Goal: Use online tool/utility: Utilize a website feature to perform a specific function

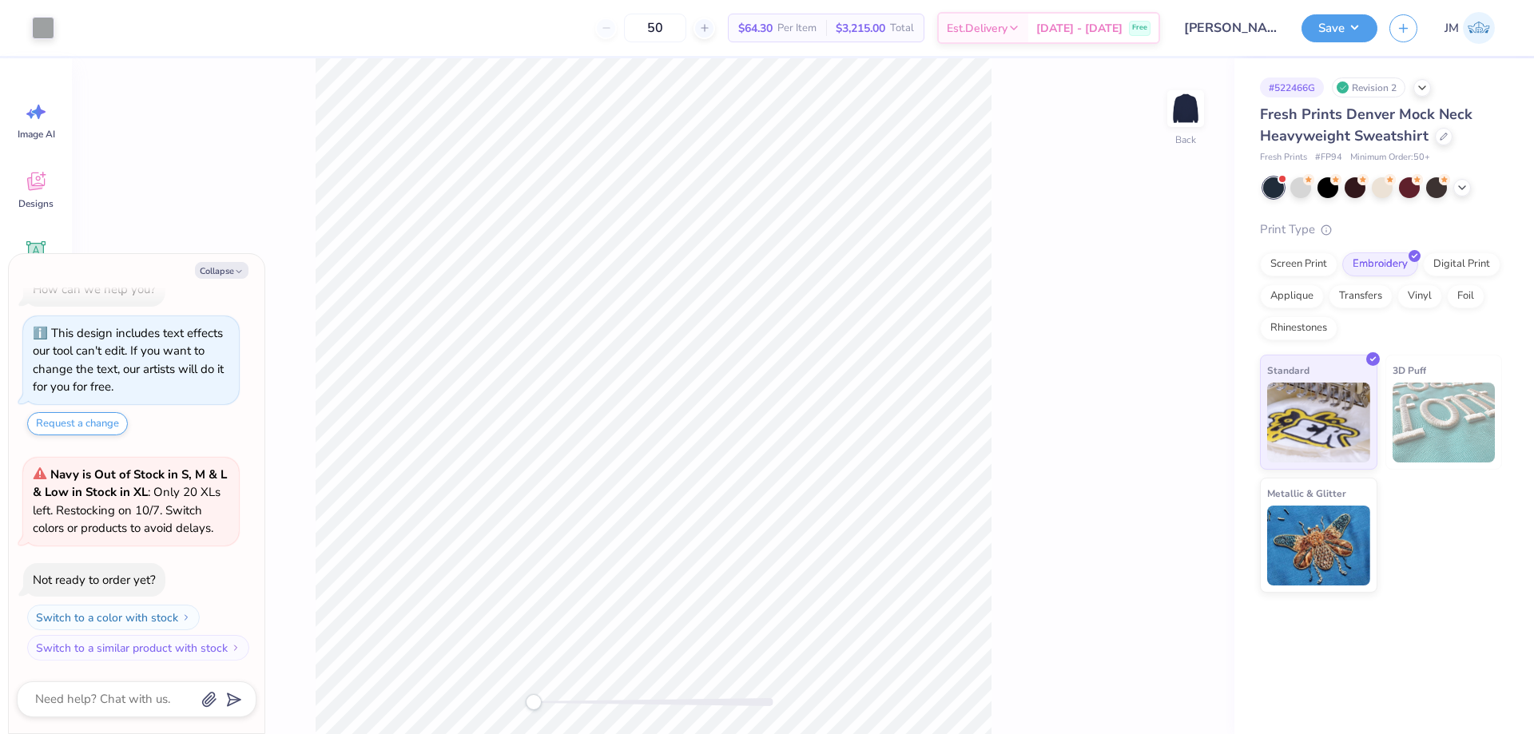
type textarea "x"
click at [163, 215] on input "2.05" at bounding box center [142, 214] width 115 height 25
type input "2"
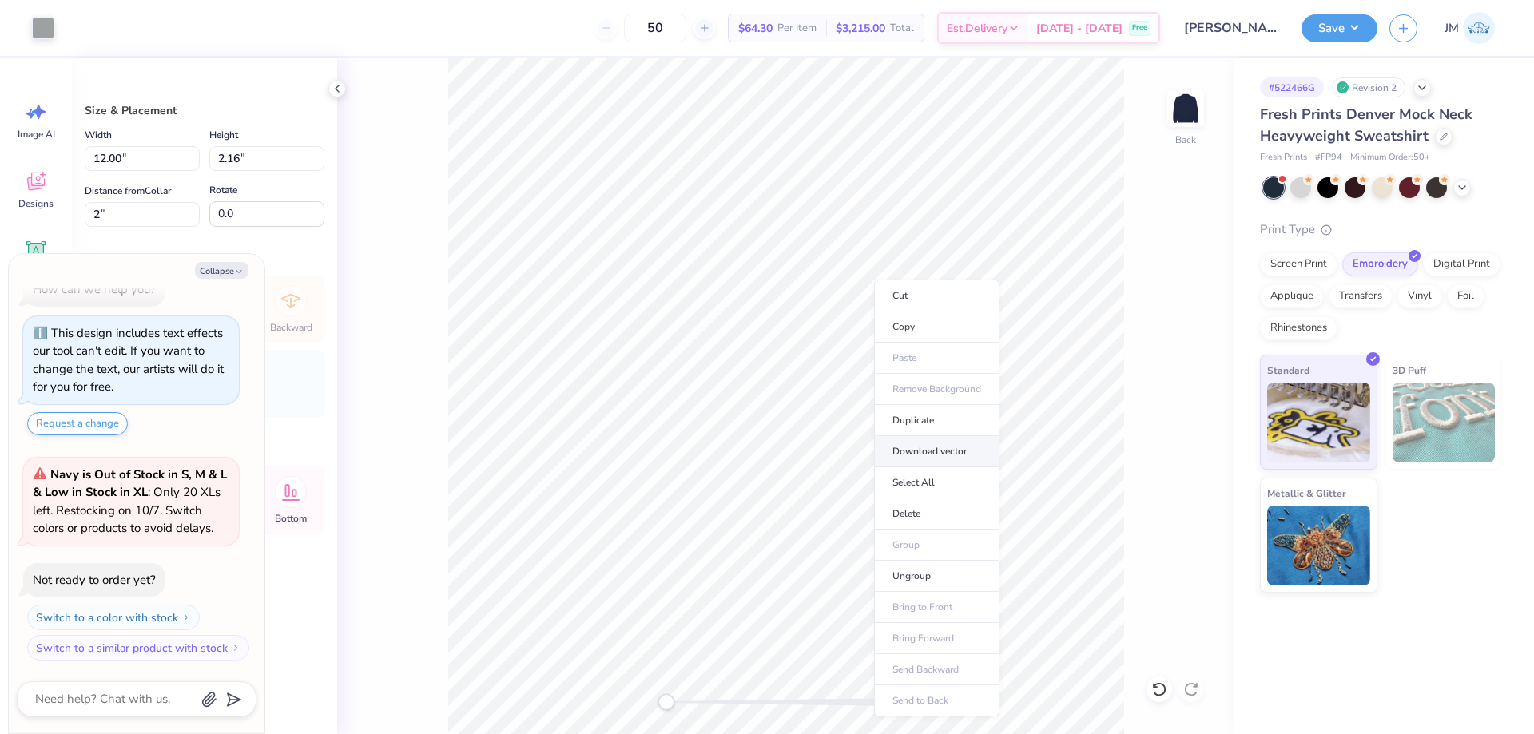
click at [920, 443] on li "Download vector" at bounding box center [936, 451] width 125 height 31
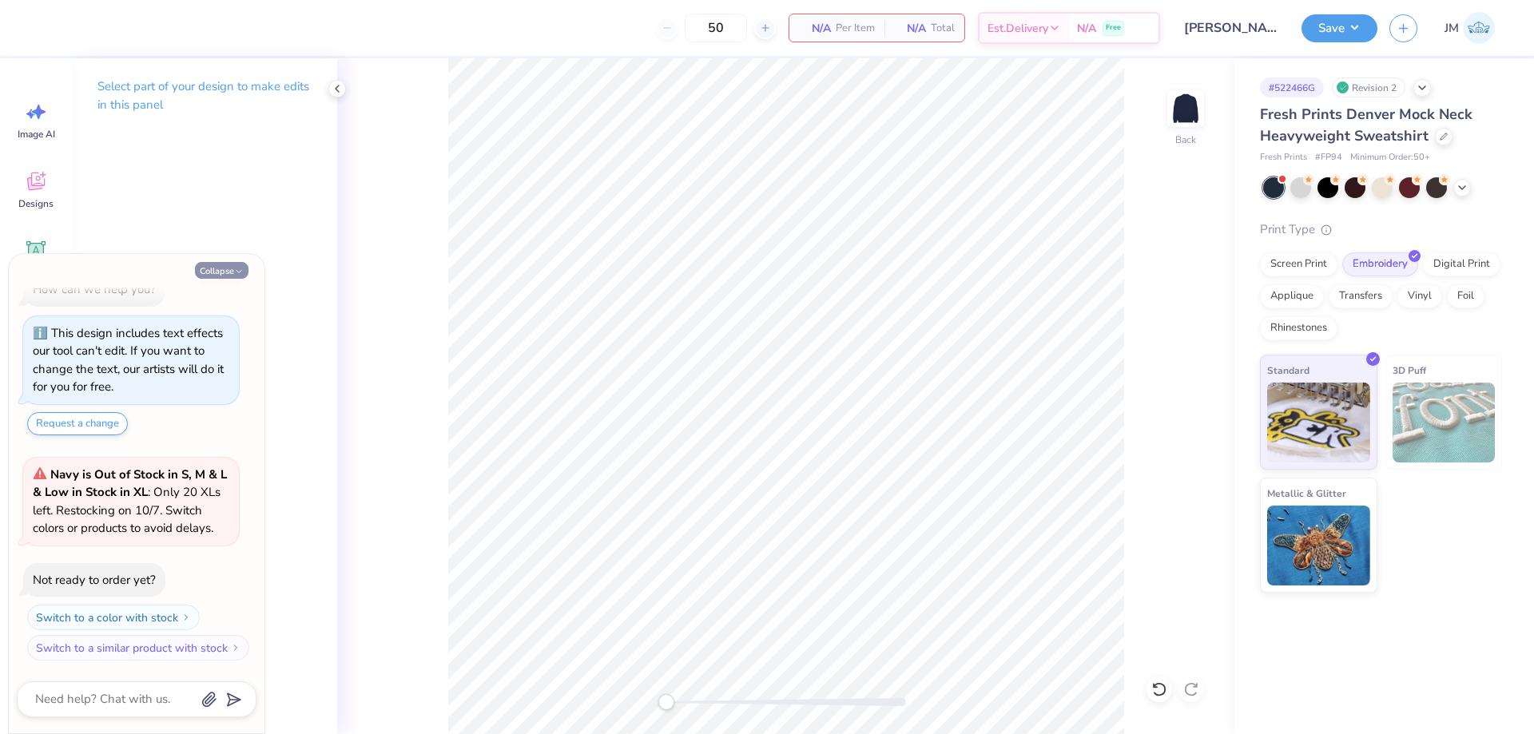
click at [204, 268] on button "Collapse" at bounding box center [222, 270] width 54 height 17
type textarea "x"
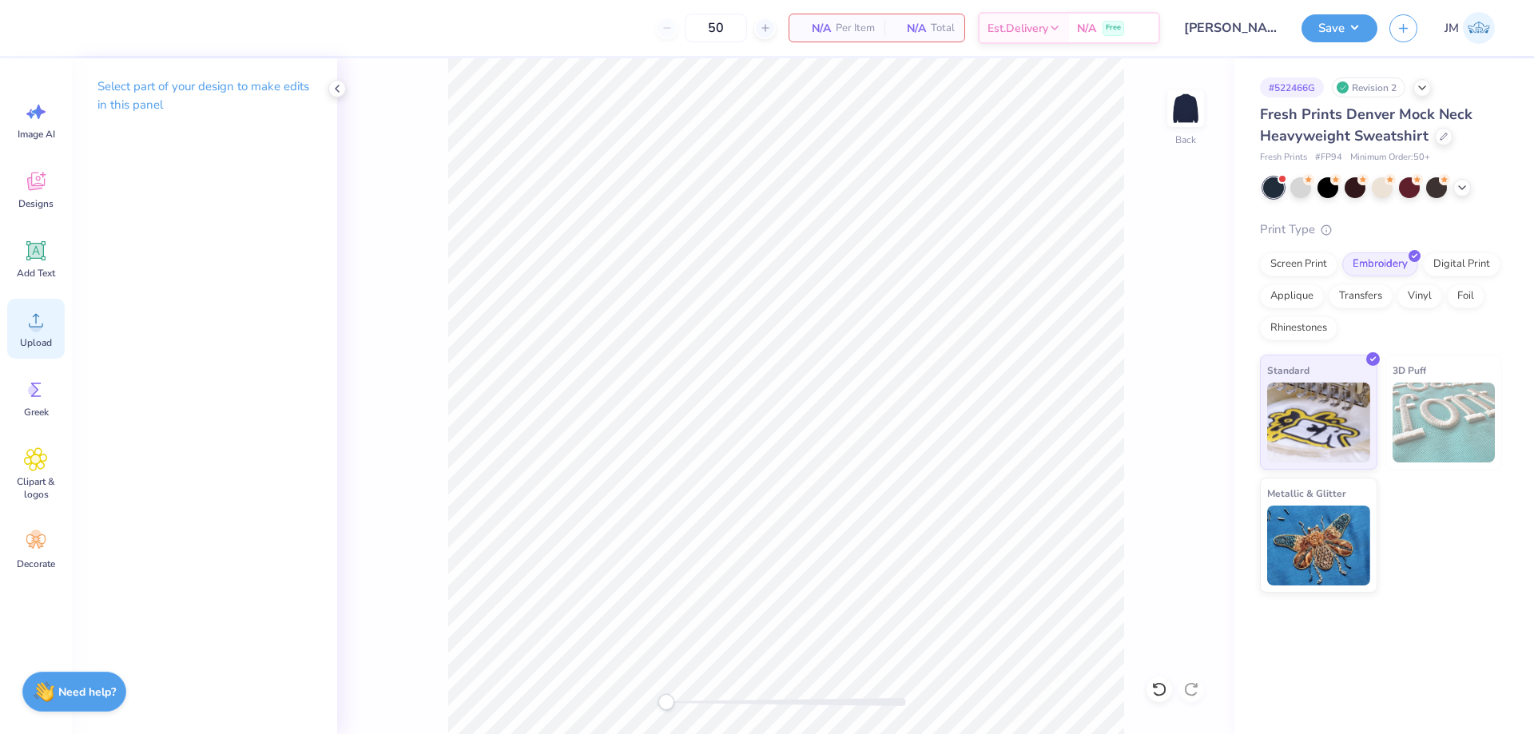
click at [39, 329] on circle at bounding box center [35, 326] width 11 height 11
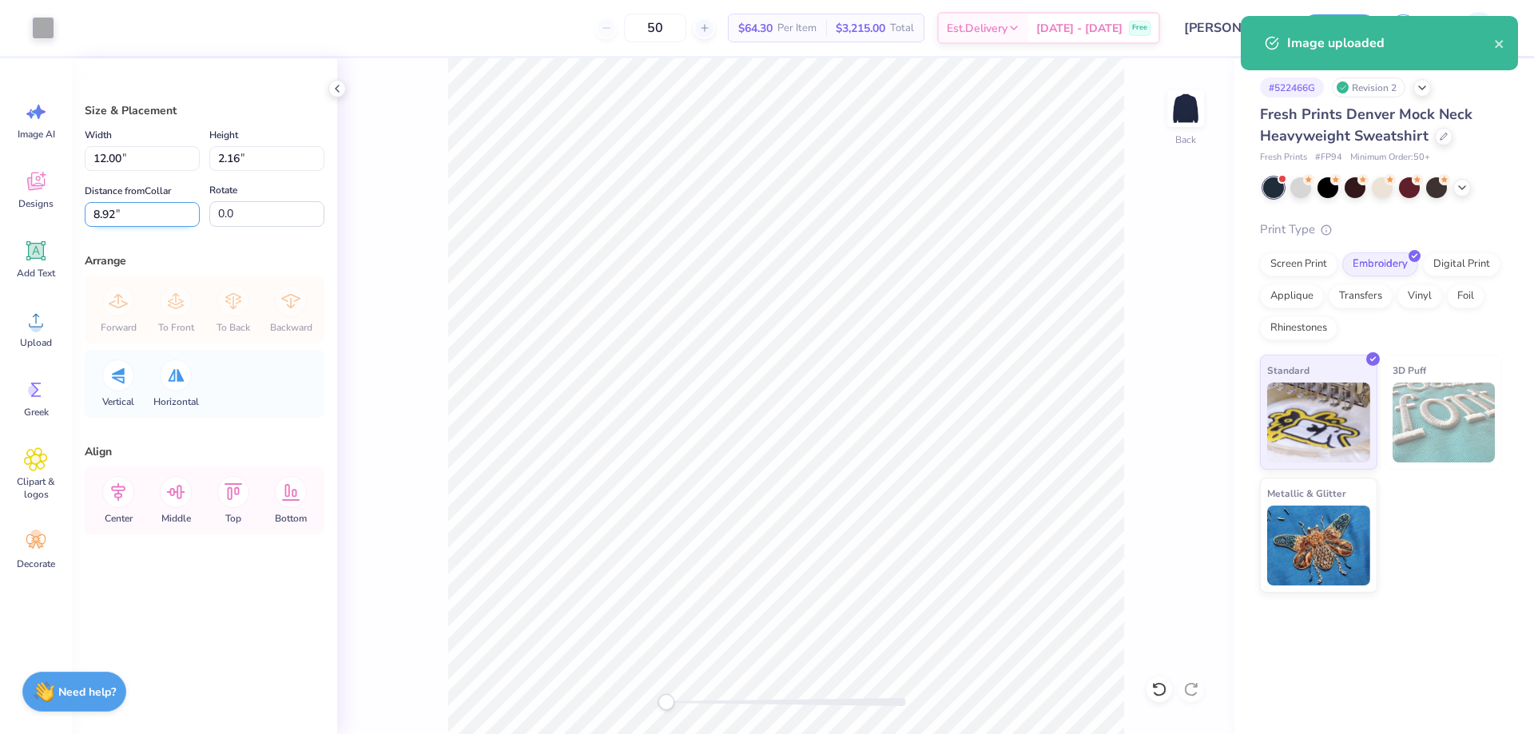
click at [146, 206] on input "8.92" at bounding box center [142, 214] width 115 height 25
type input "2"
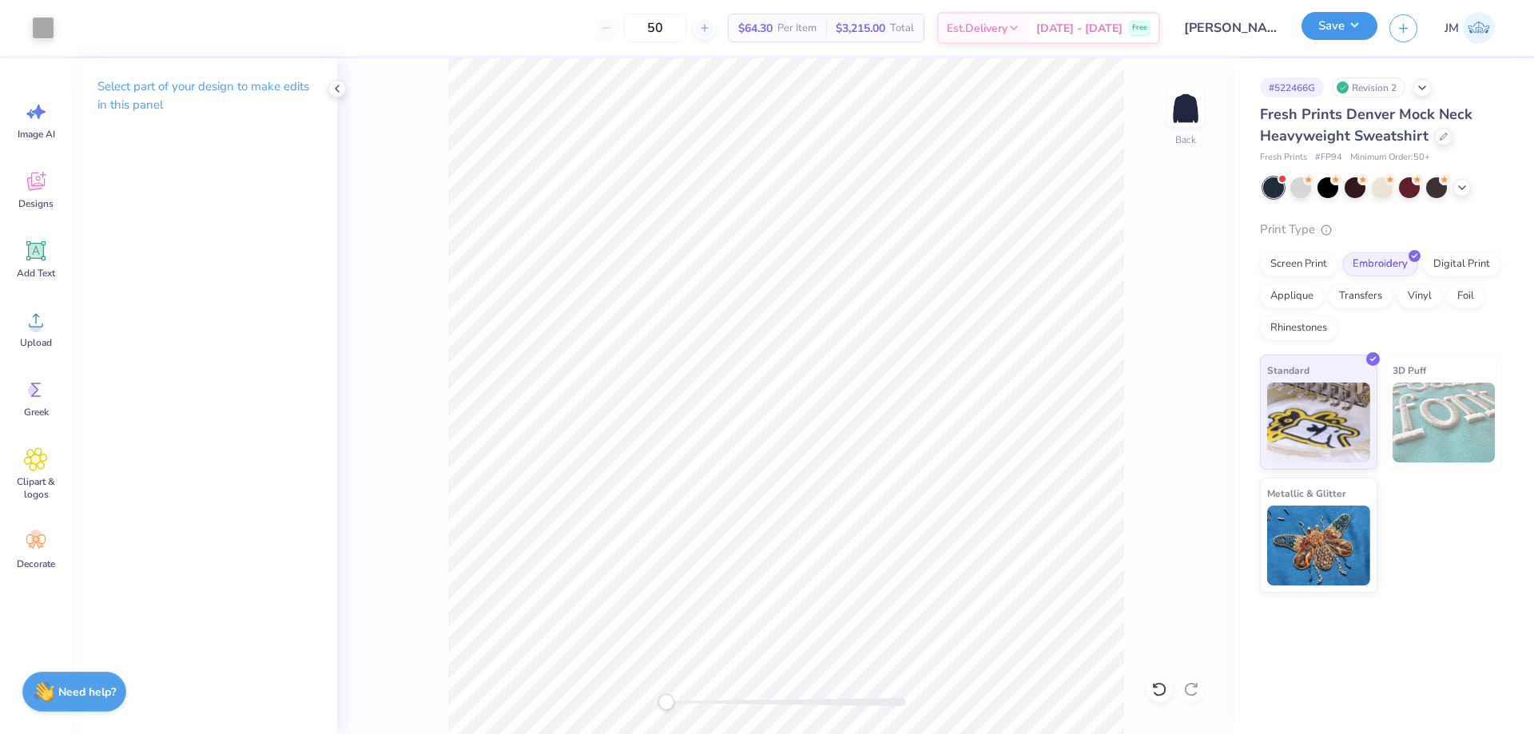
click at [1360, 32] on button "Save" at bounding box center [1340, 26] width 76 height 28
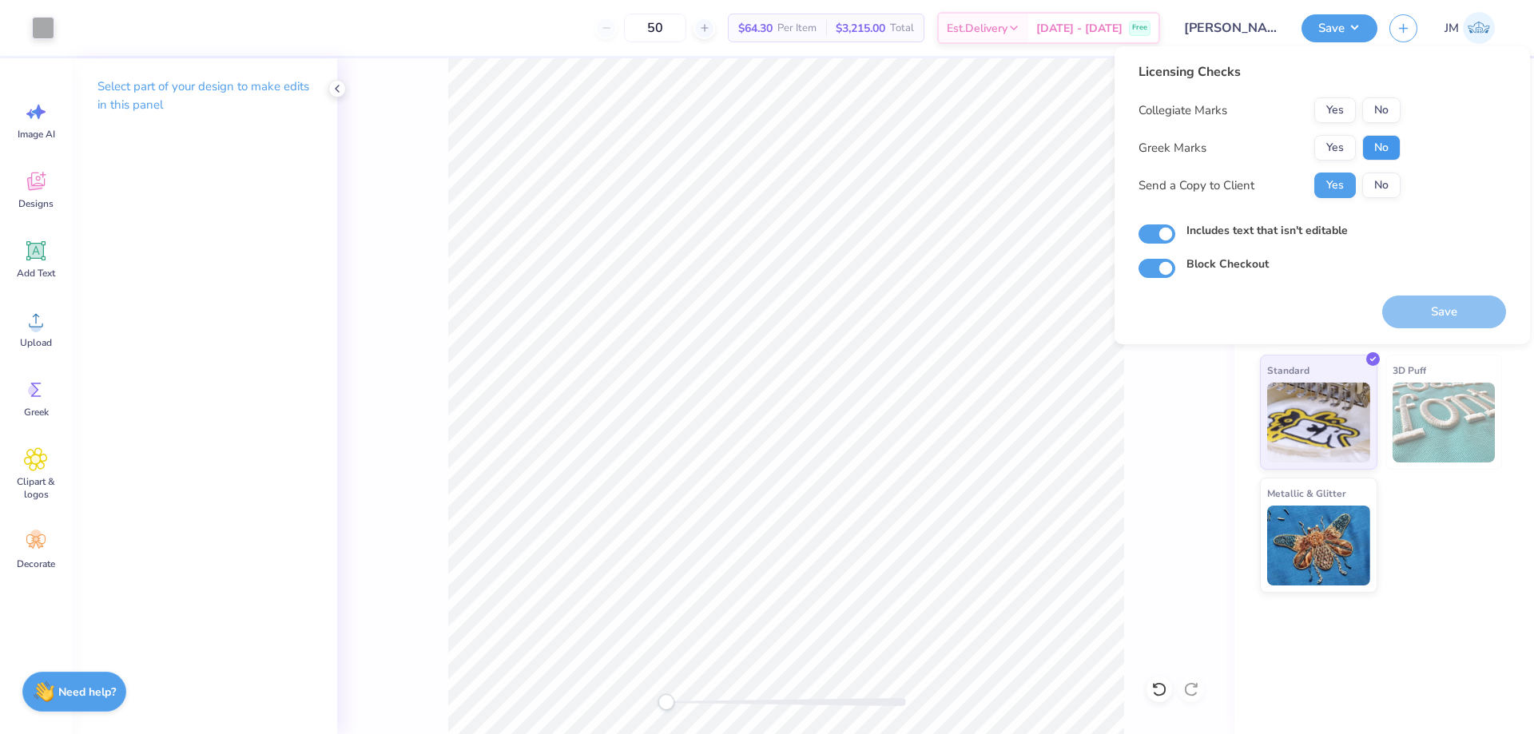
click at [1373, 155] on button "No" at bounding box center [1381, 148] width 38 height 26
click at [1377, 113] on button "No" at bounding box center [1381, 110] width 38 height 26
click at [1404, 304] on button "Save" at bounding box center [1444, 312] width 124 height 33
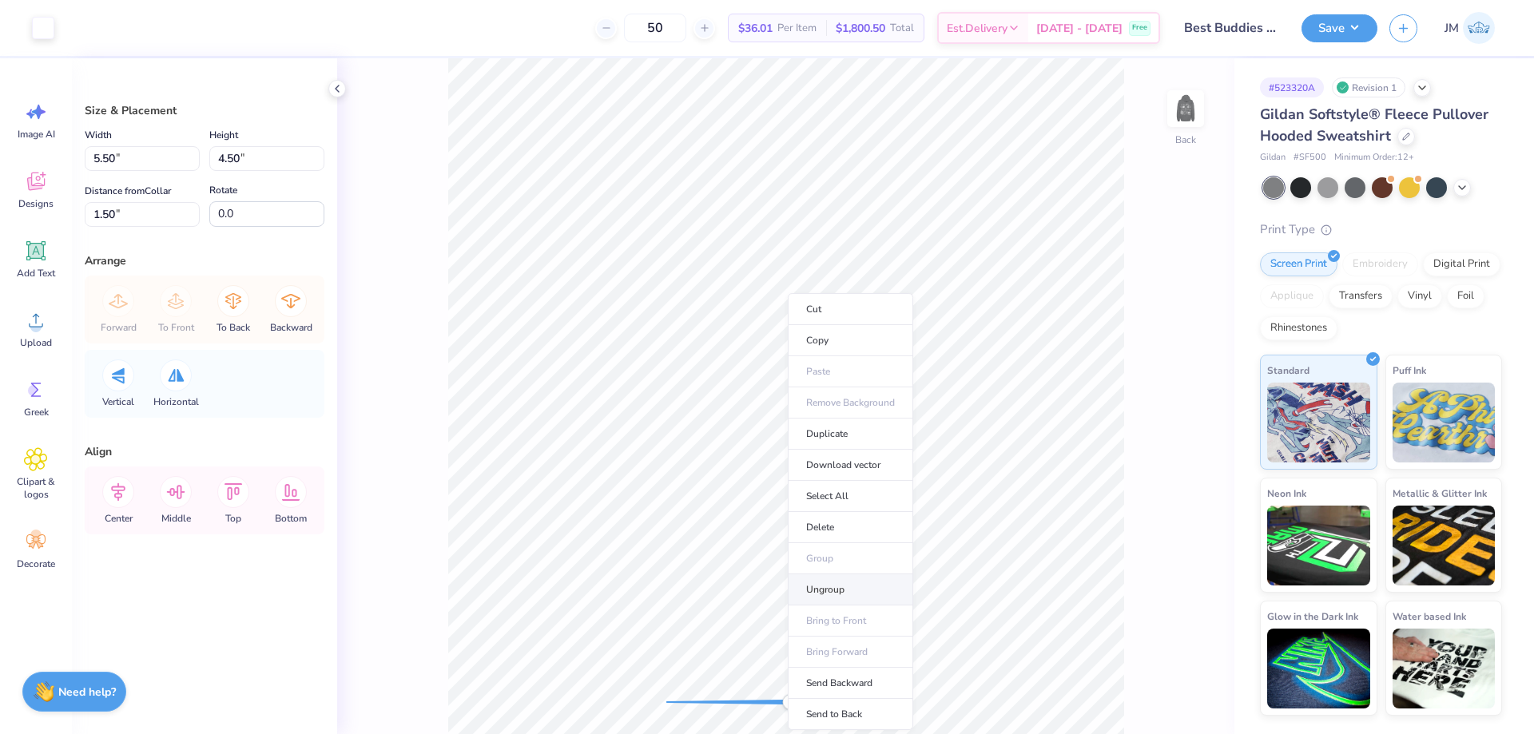
click at [818, 598] on li "Ungroup" at bounding box center [850, 589] width 125 height 31
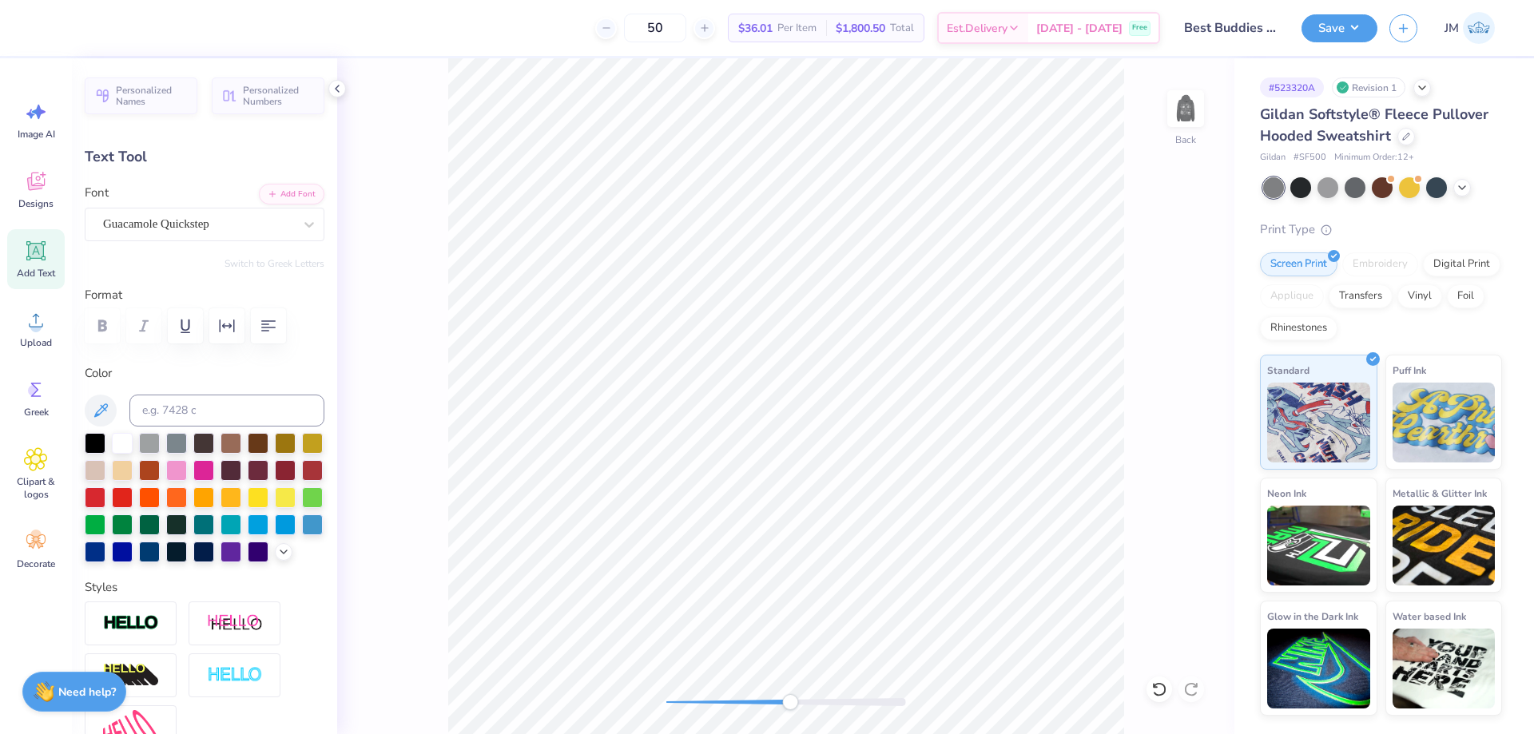
scroll to position [14, 2]
type textarea "at UF"
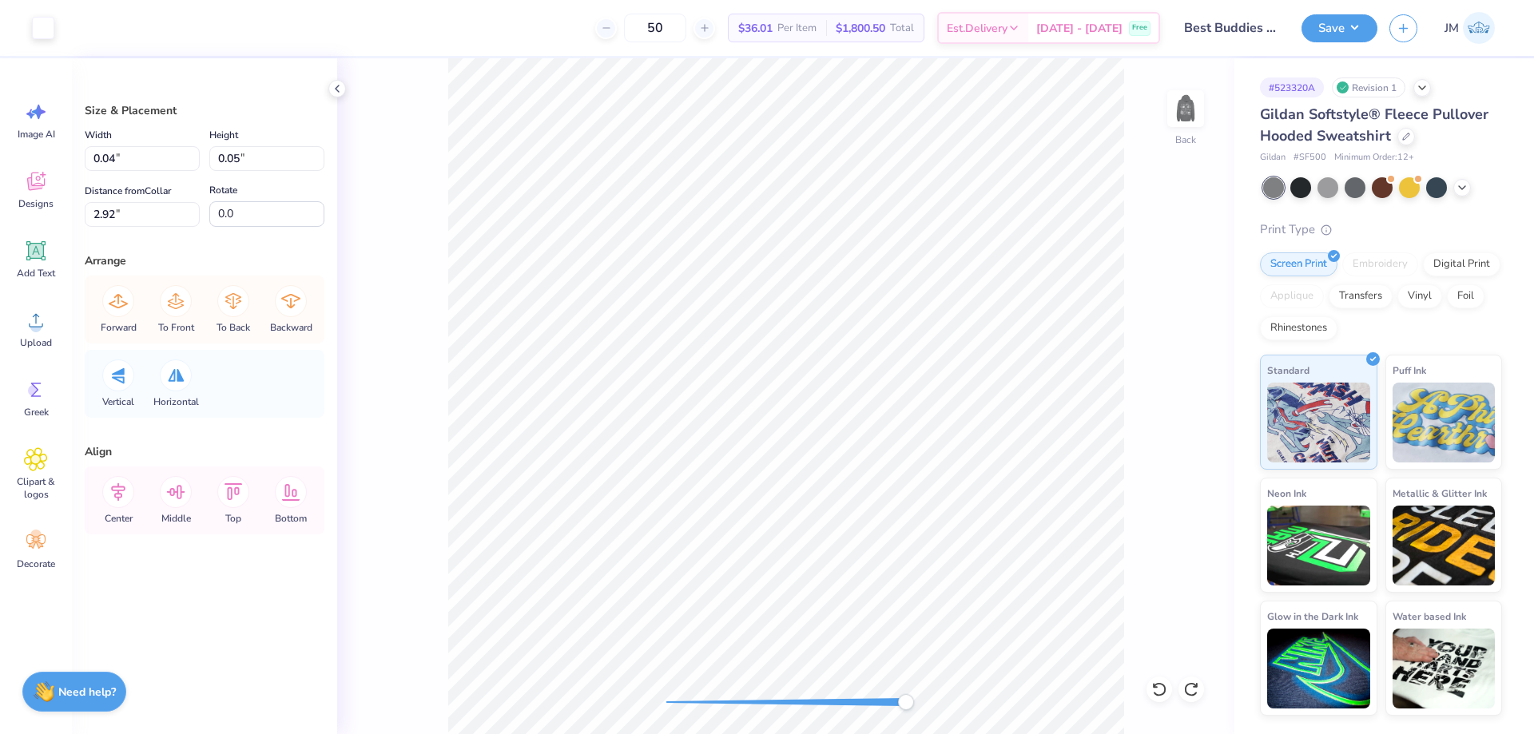
type input "1.44"
type input "0.47"
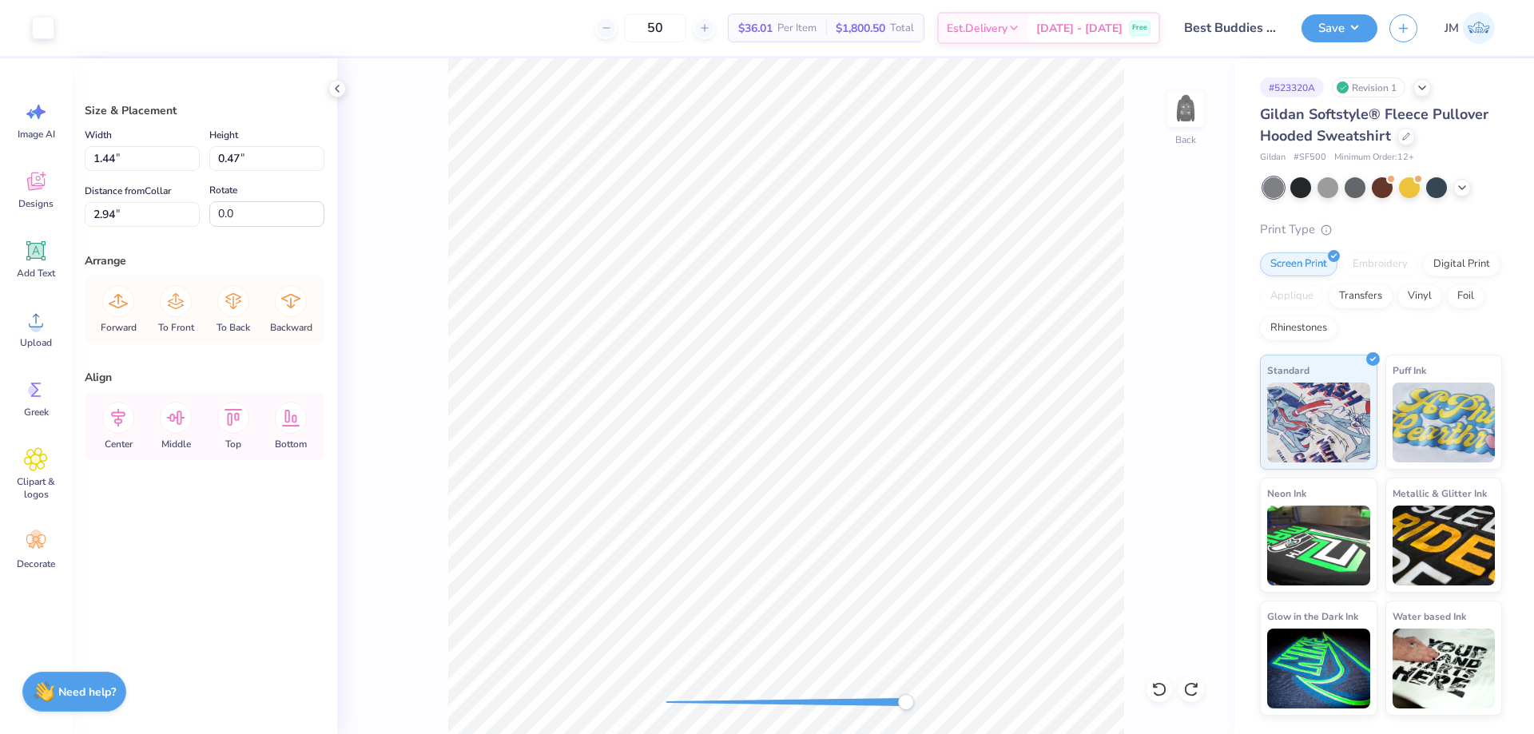
type input "2.87"
click at [868, 527] on li "Group" at bounding box center [872, 534] width 125 height 31
type input "0.11"
type input "0.10"
type input "2.90"
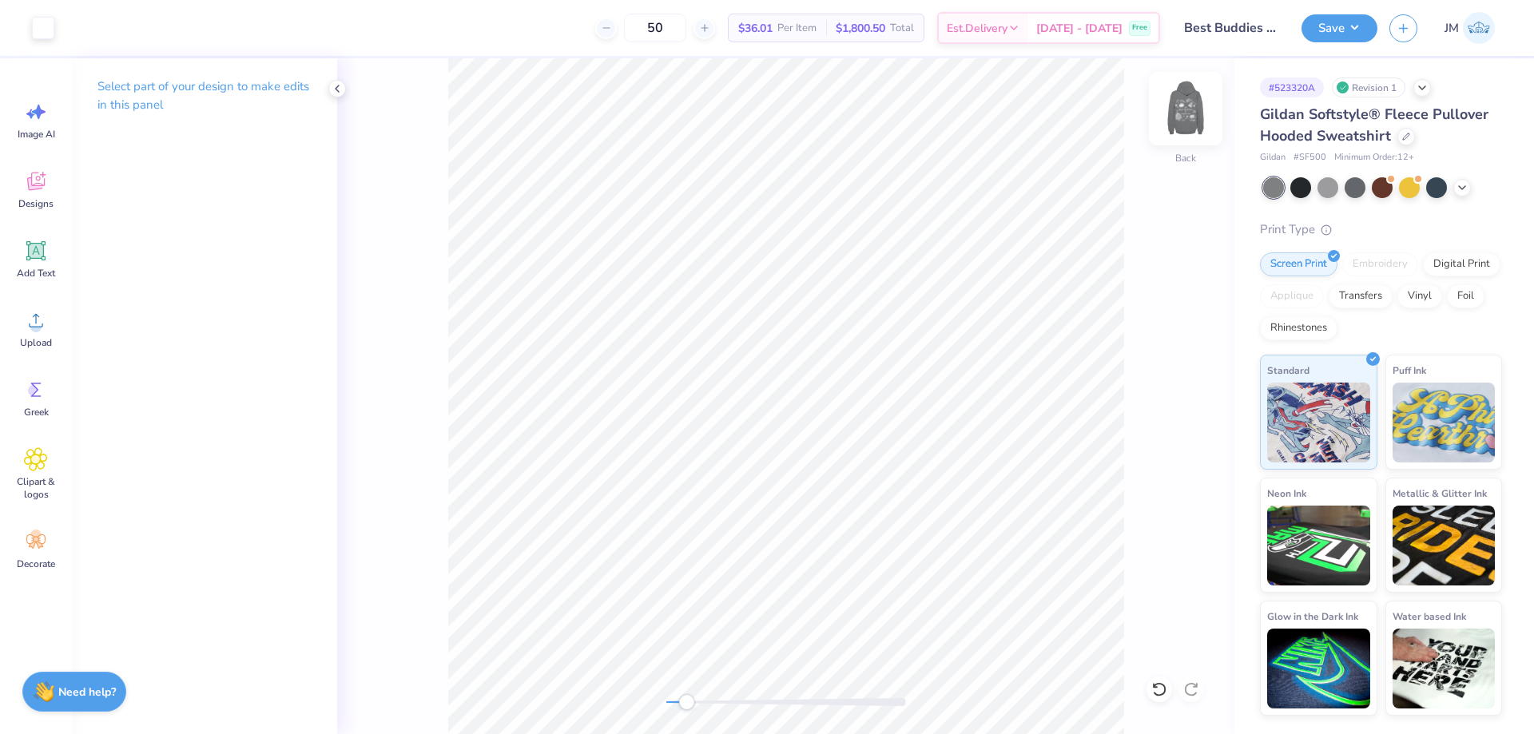
click at [1179, 97] on img at bounding box center [1186, 109] width 64 height 64
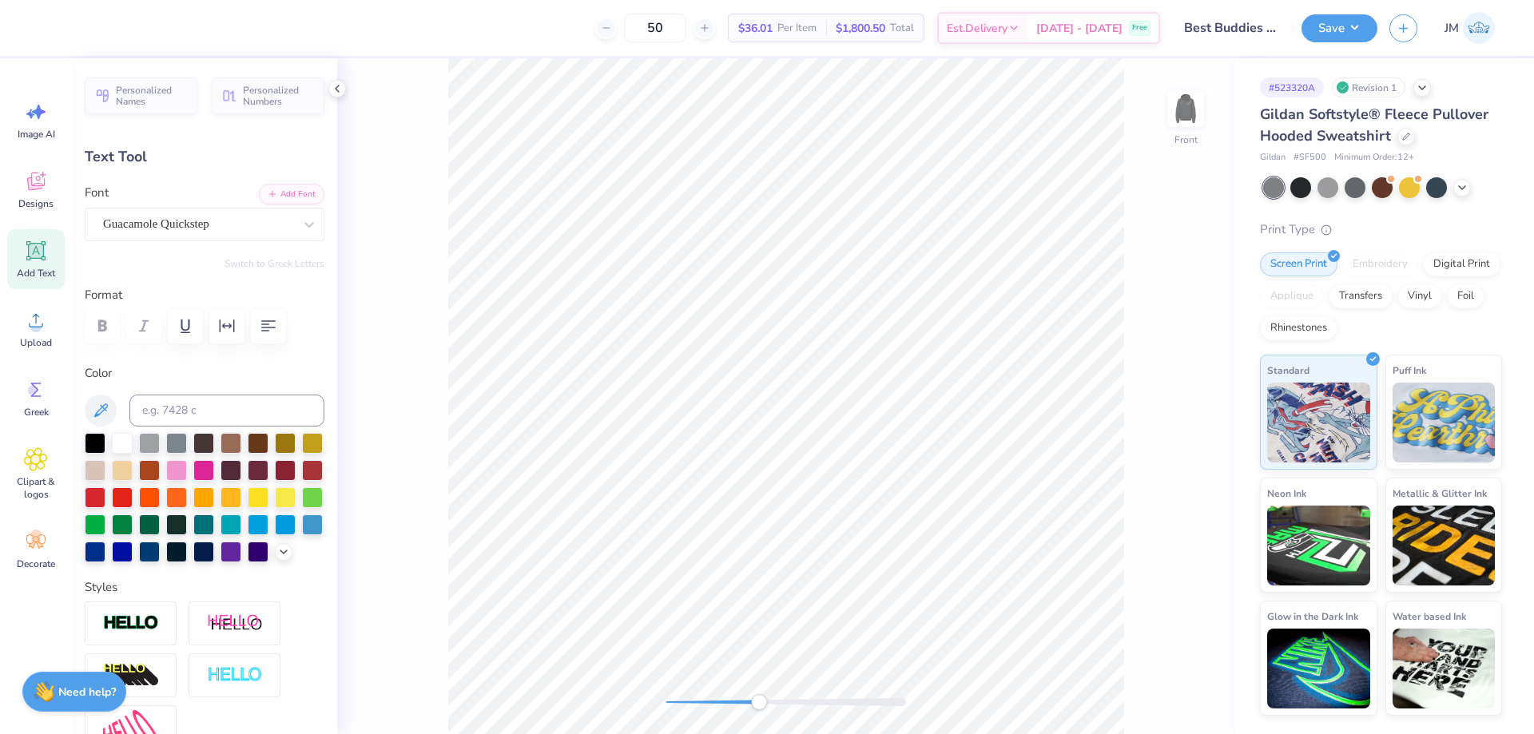
type textarea "at UF"
click at [857, 704] on li "Send to Back" at bounding box center [863, 714] width 125 height 31
type input "2.80"
type input "0.90"
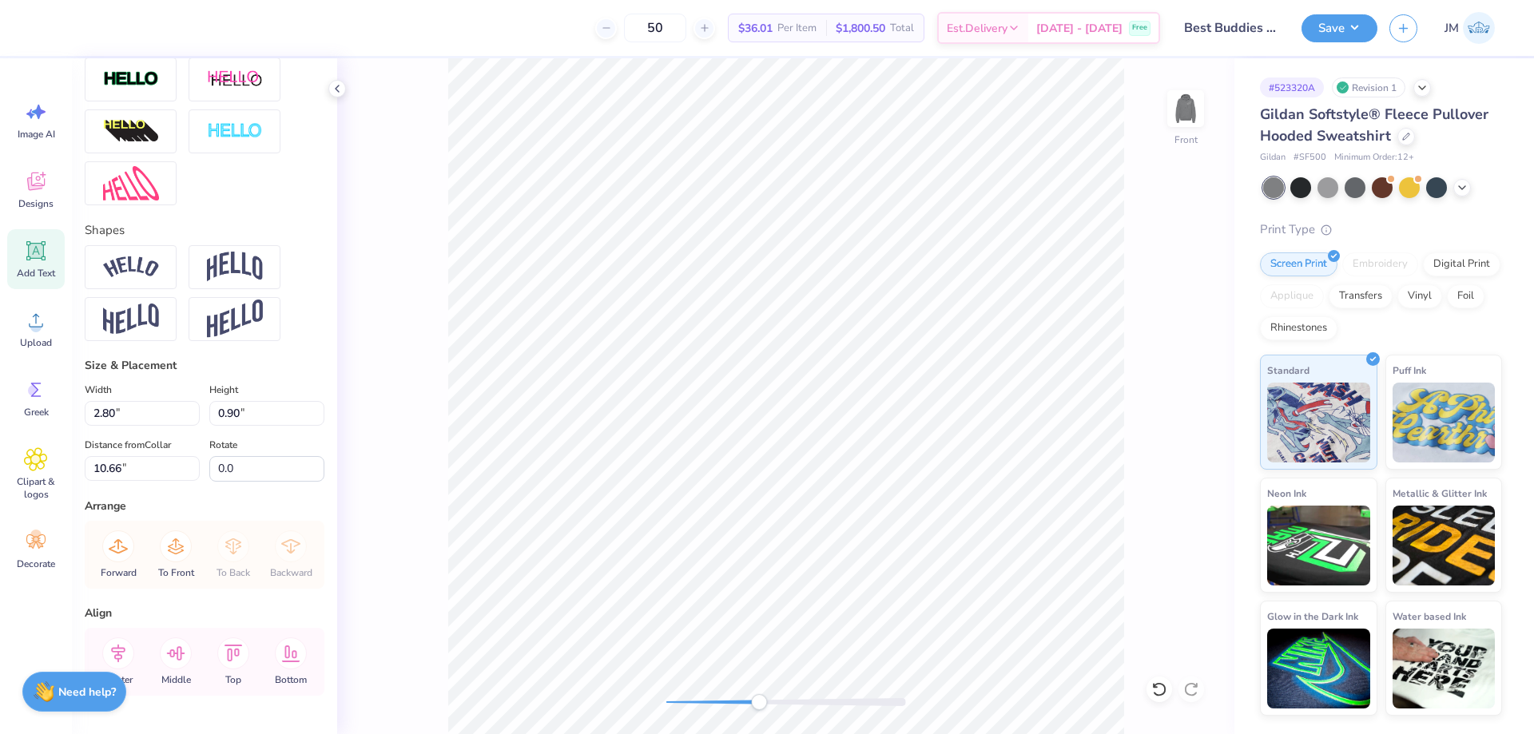
scroll to position [613, 0]
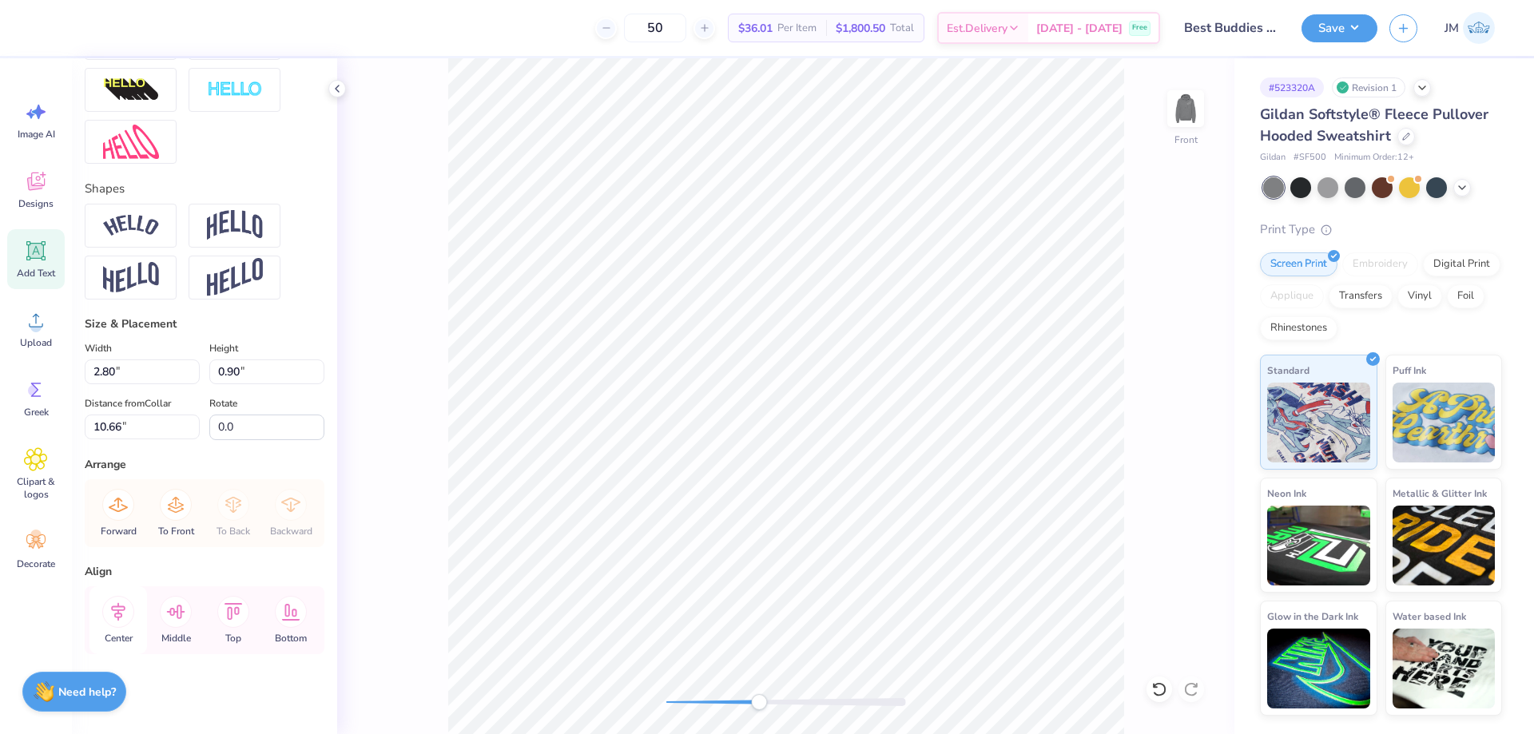
click at [120, 605] on icon at bounding box center [118, 612] width 32 height 32
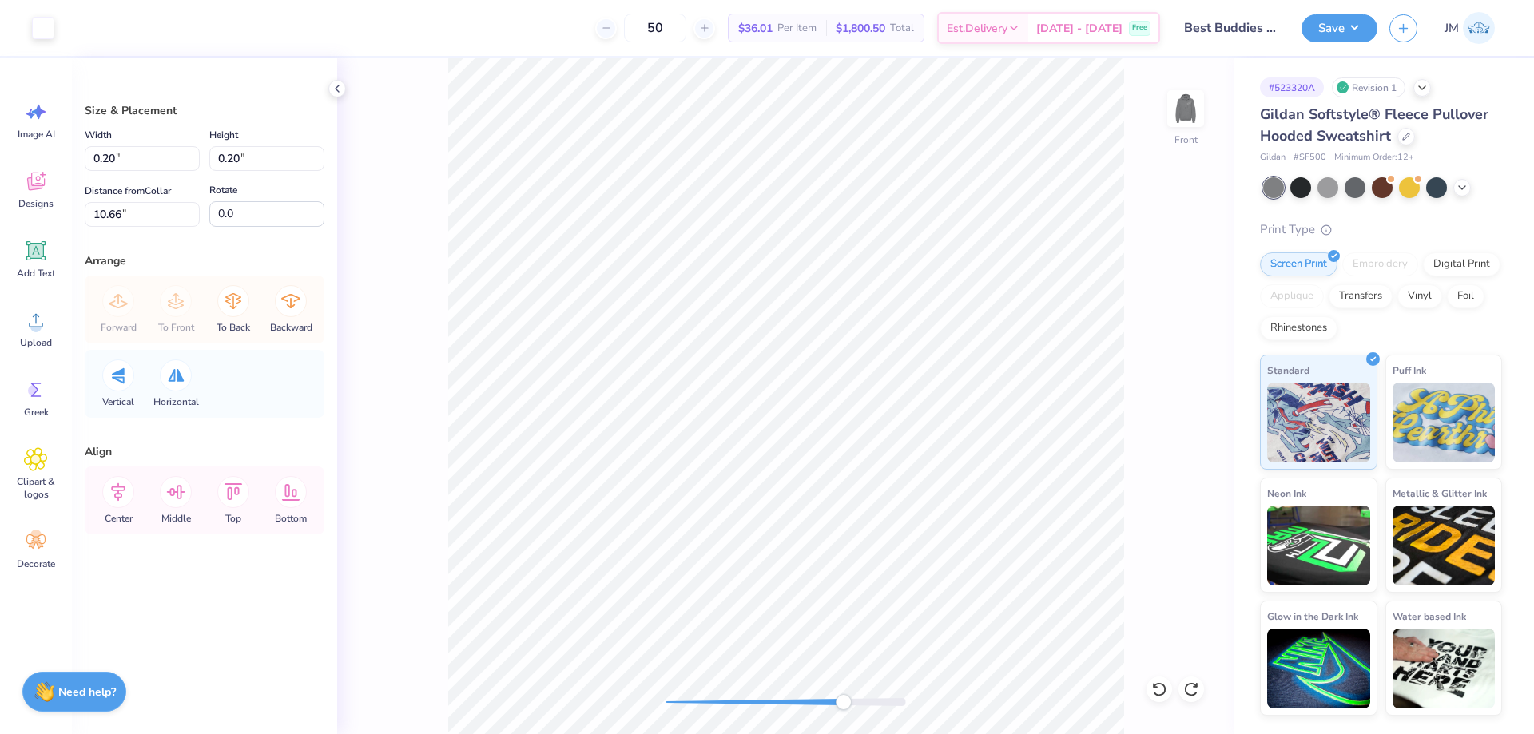
type input "0.20"
type input "10.66"
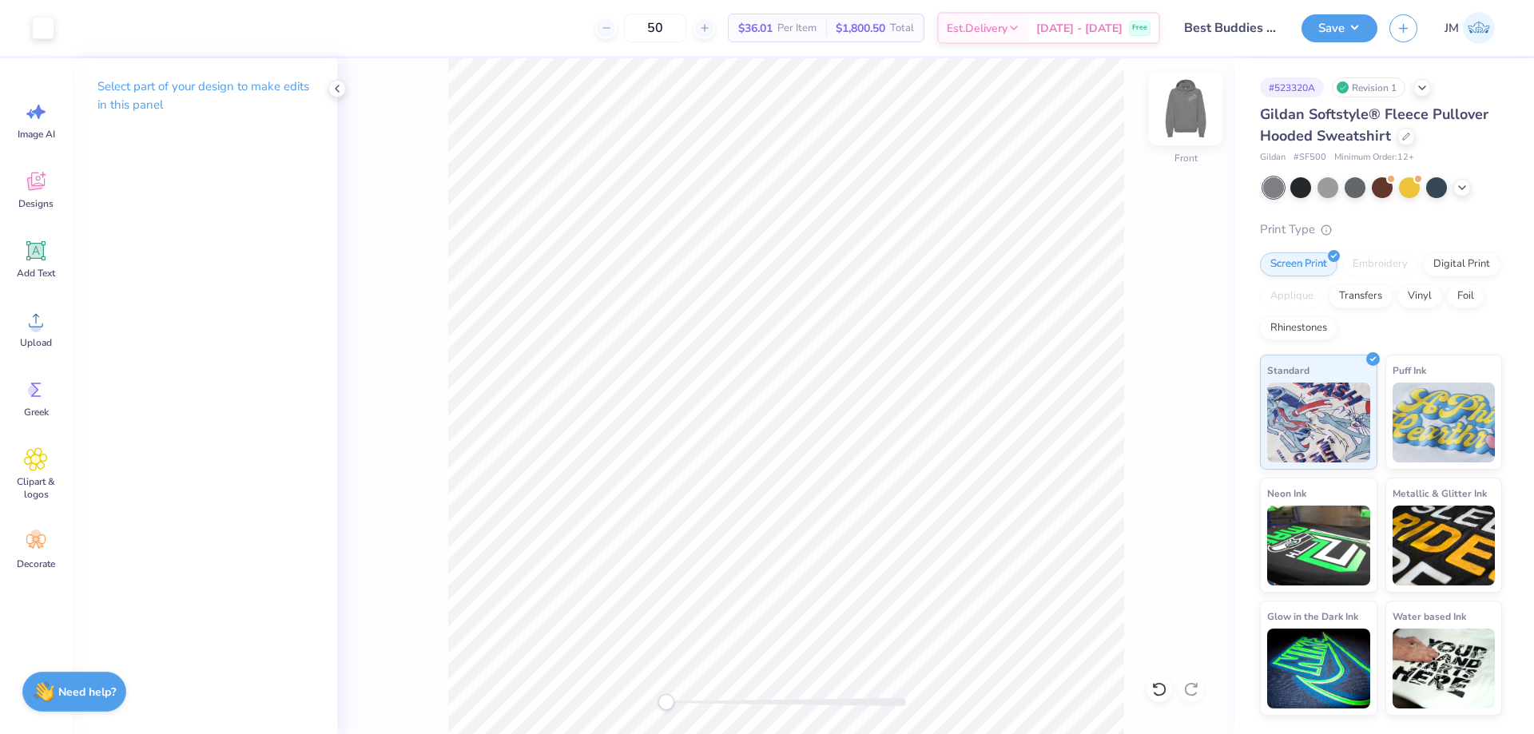
click at [1186, 114] on img at bounding box center [1186, 109] width 64 height 64
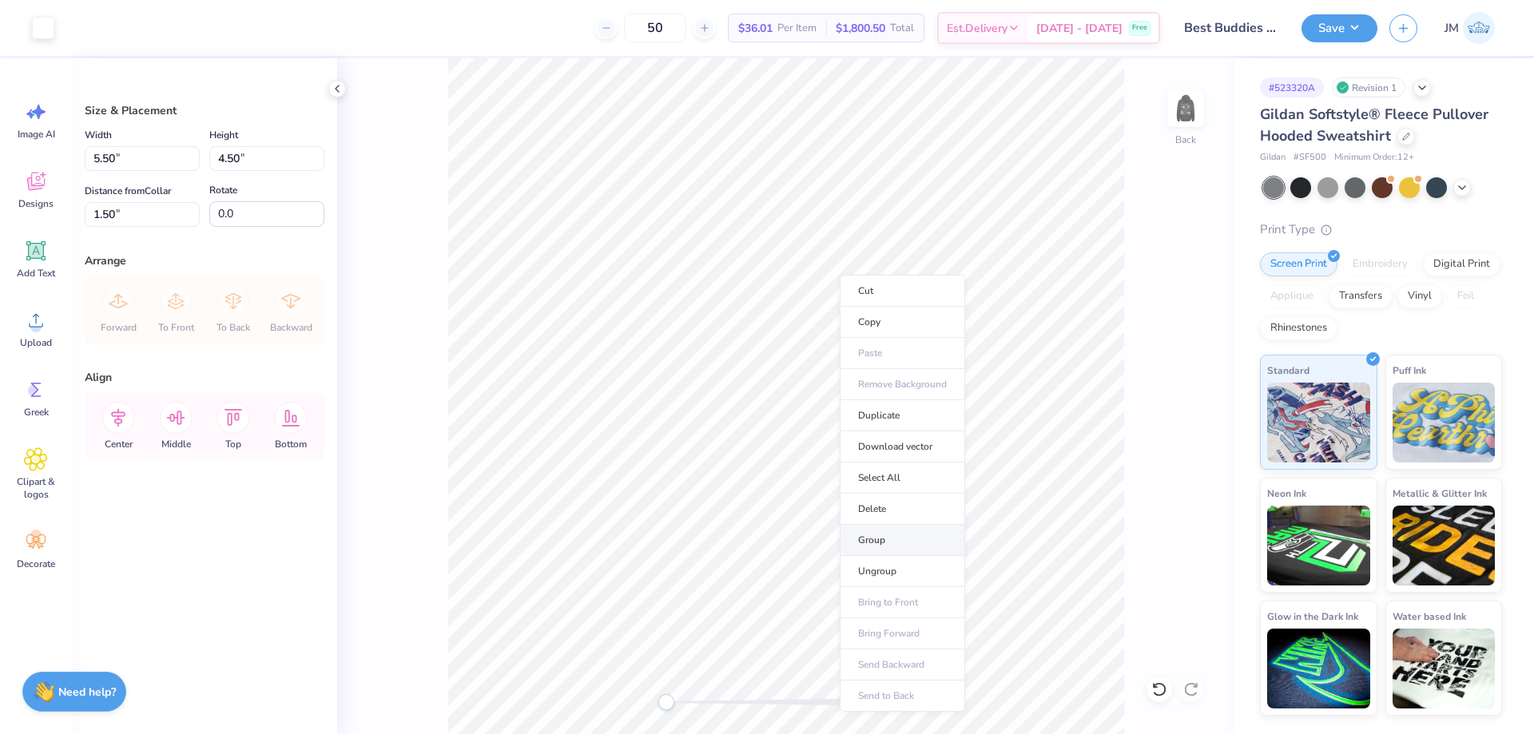
click at [888, 532] on li "Group" at bounding box center [902, 540] width 125 height 31
click at [914, 443] on li "Download vector" at bounding box center [902, 446] width 125 height 31
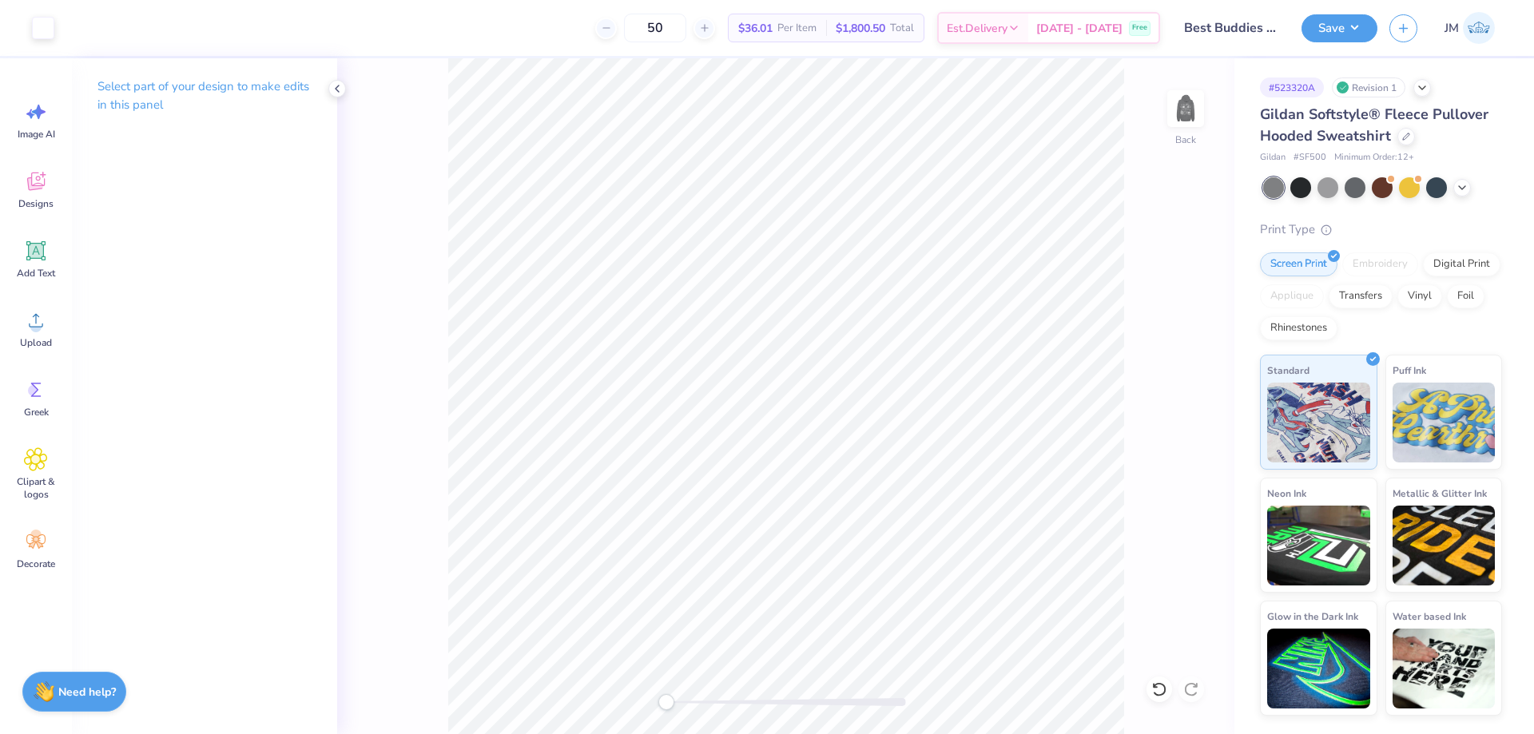
click at [1163, 112] on div "Back" at bounding box center [785, 396] width 897 height 676
click at [1171, 109] on img at bounding box center [1186, 109] width 64 height 64
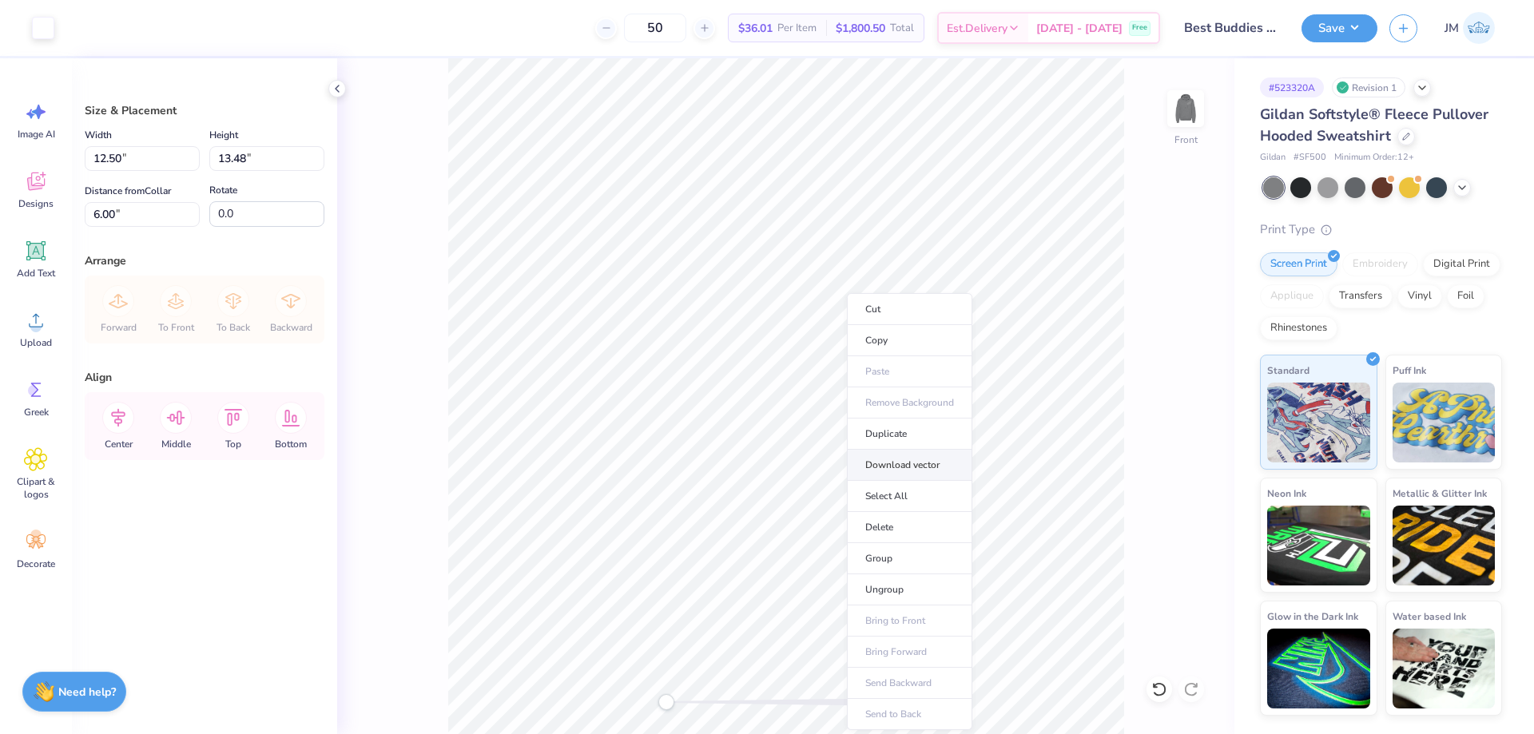
click at [918, 459] on li "Download vector" at bounding box center [909, 465] width 125 height 31
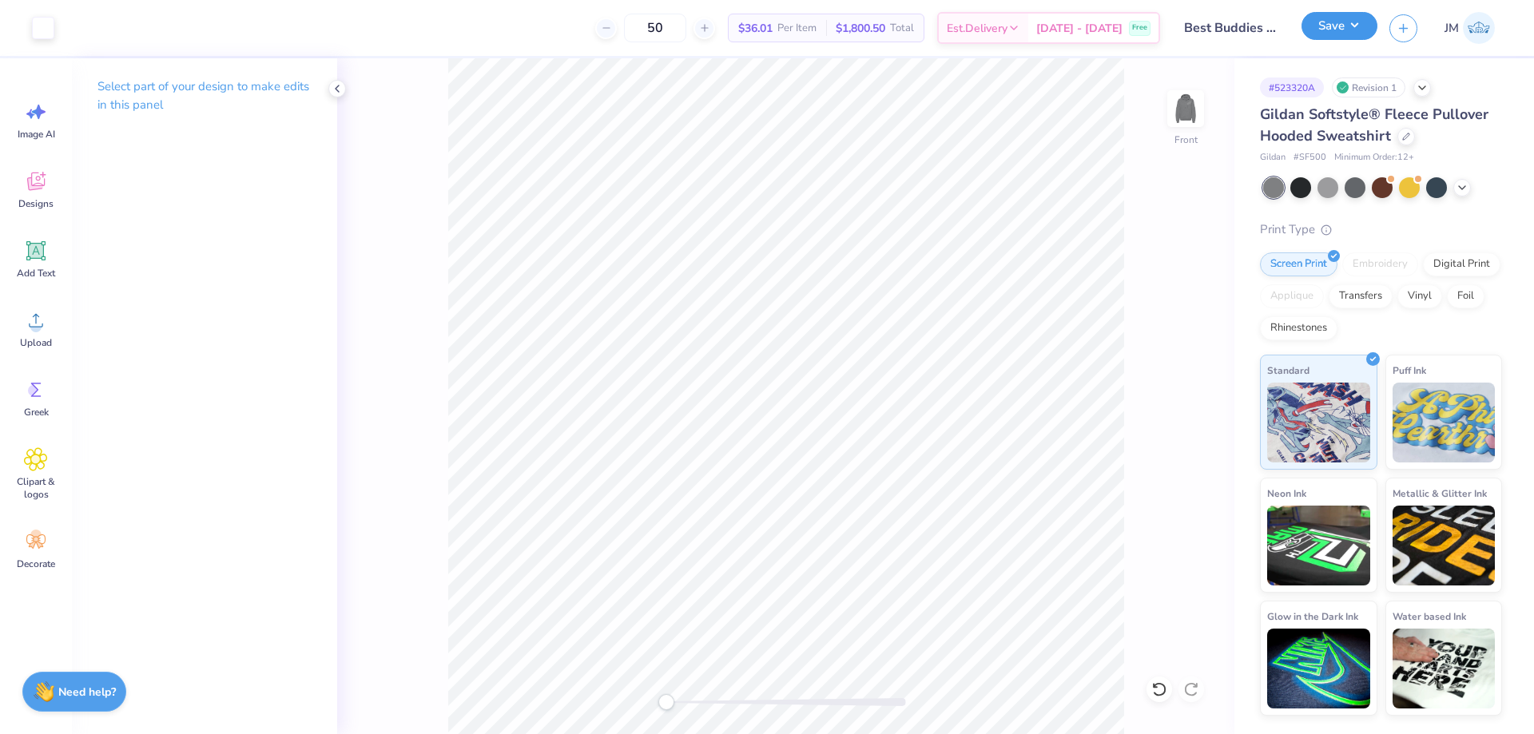
click at [1355, 27] on button "Save" at bounding box center [1340, 26] width 76 height 28
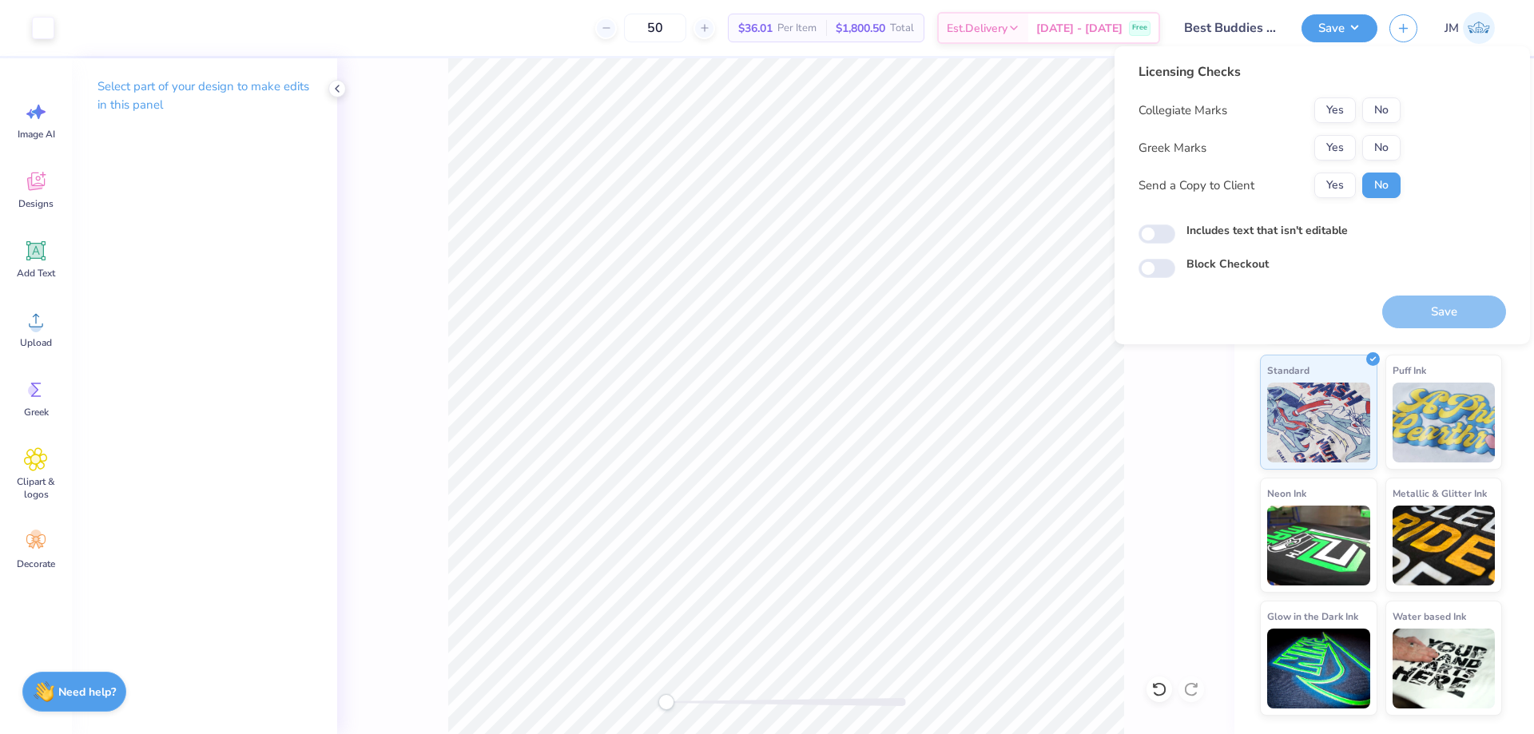
click at [1343, 133] on div "Collegiate Marks Yes No Greek Marks Yes No Send a Copy to Client Yes No" at bounding box center [1270, 147] width 262 height 101
click at [1345, 139] on button "Yes" at bounding box center [1335, 148] width 42 height 26
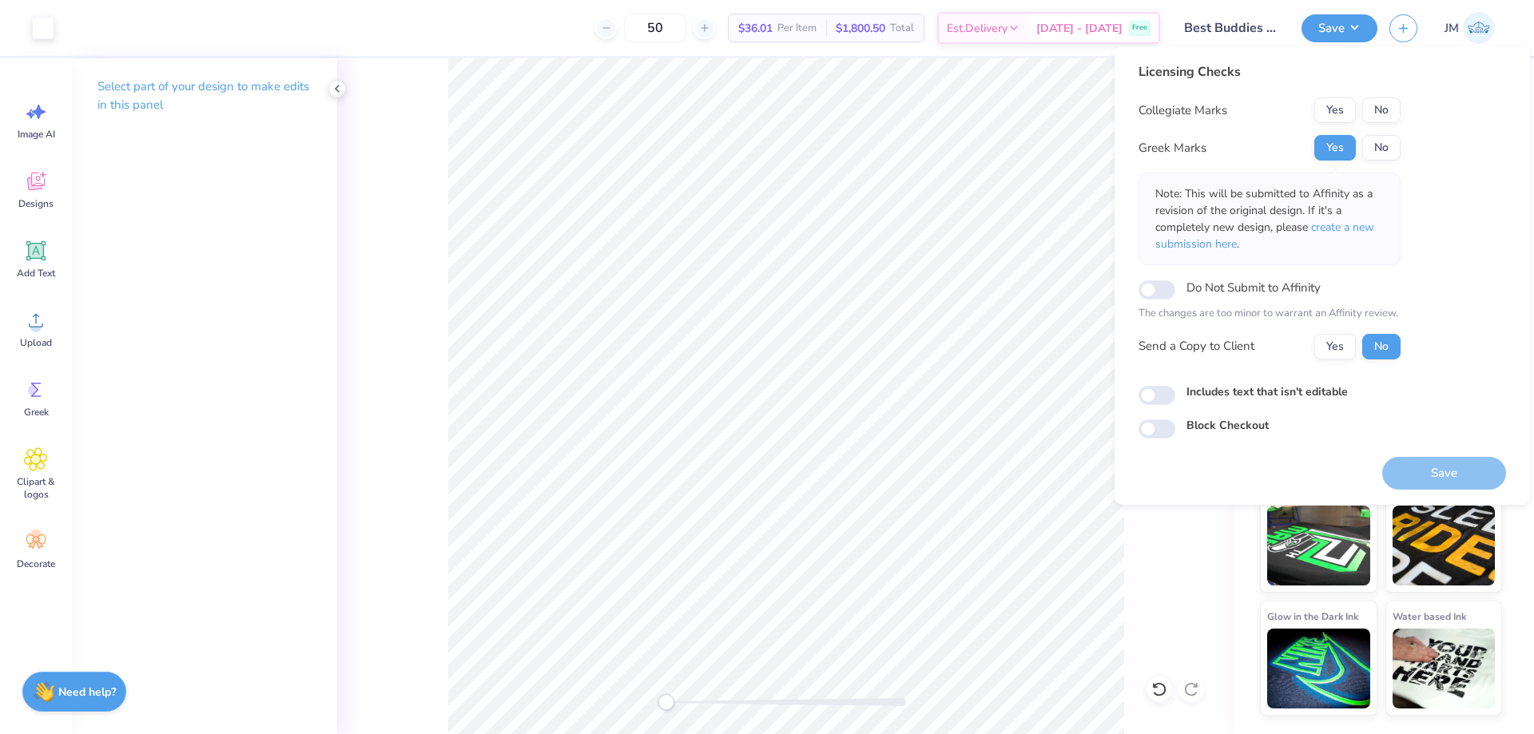
click at [1346, 96] on div "Licensing Checks Collegiate Marks Yes No Greek Marks Yes No Note: This will be …" at bounding box center [1270, 216] width 262 height 309
click at [1346, 110] on button "Yes" at bounding box center [1335, 110] width 42 height 26
click at [1323, 228] on span "create a new submission here" at bounding box center [1264, 236] width 219 height 32
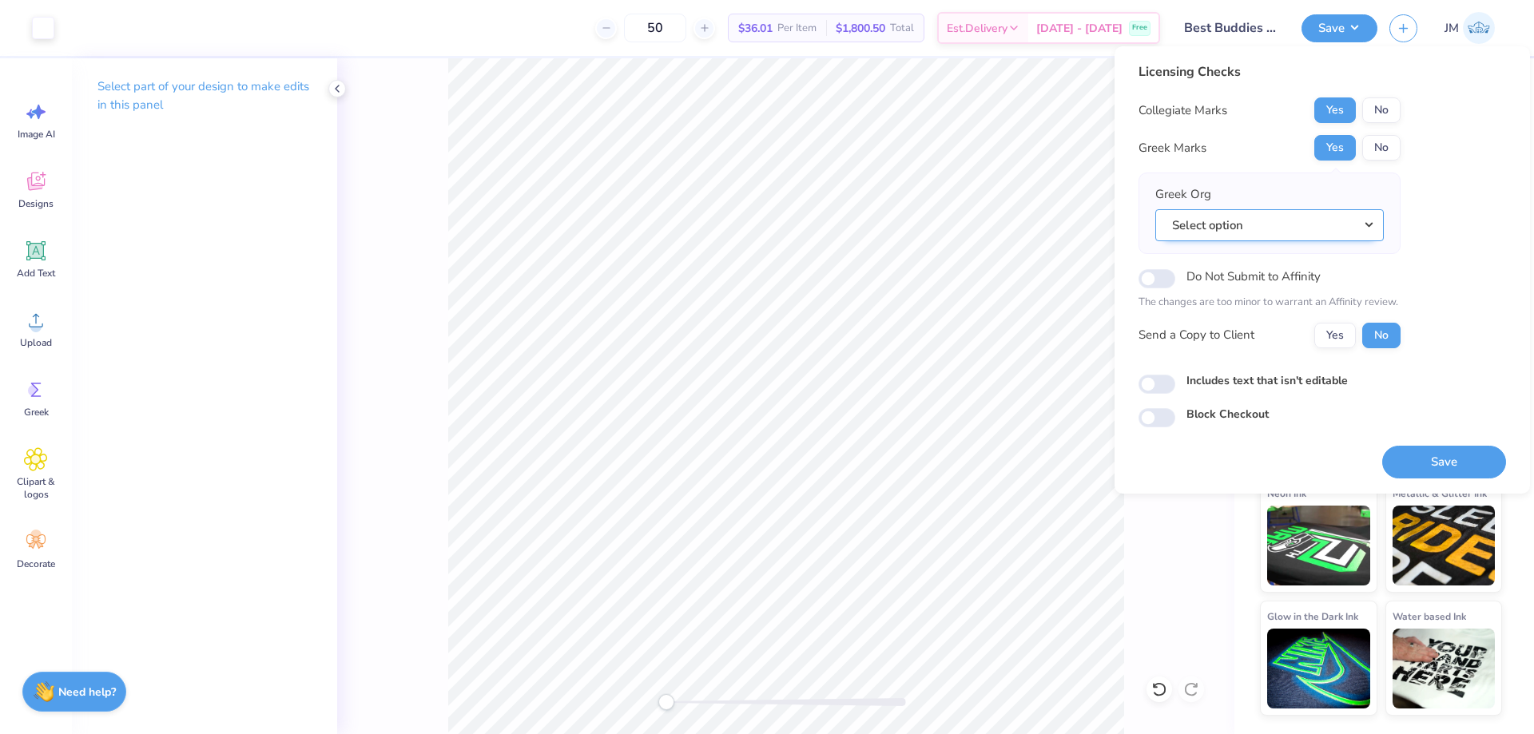
click at [1369, 233] on button "Select option" at bounding box center [1269, 225] width 229 height 33
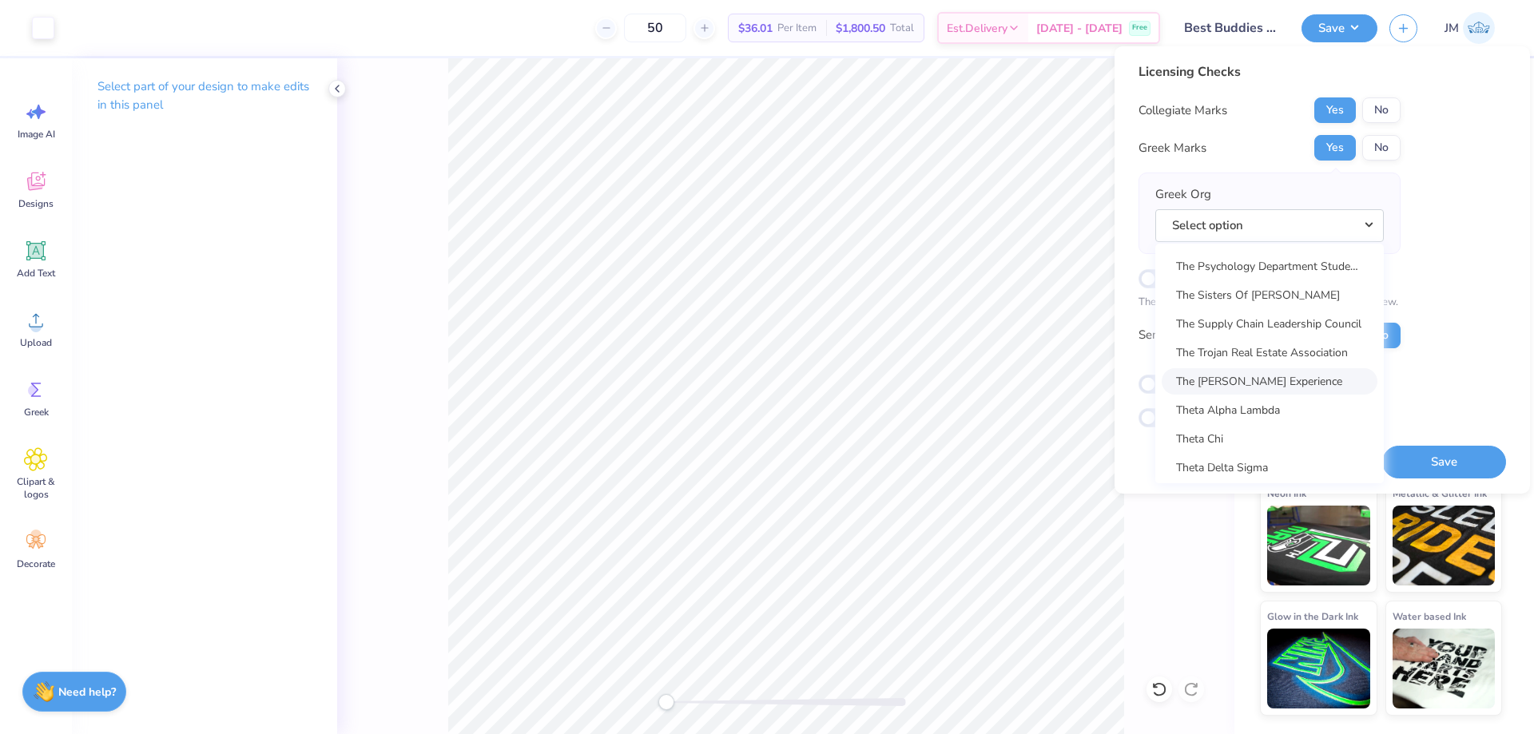
scroll to position [11724, 0]
click at [1240, 442] on link "Theta Chi" at bounding box center [1270, 447] width 216 height 26
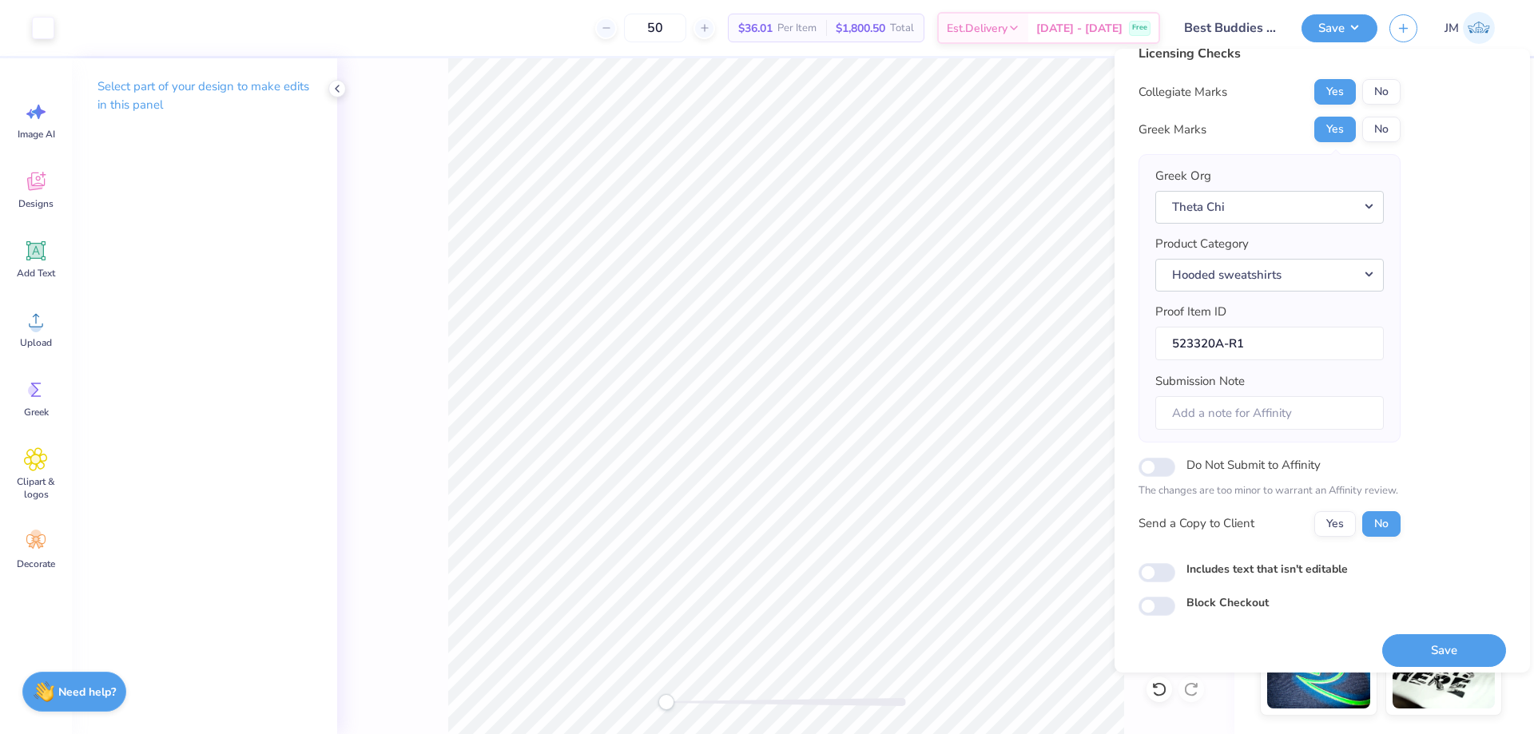
scroll to position [30, 0]
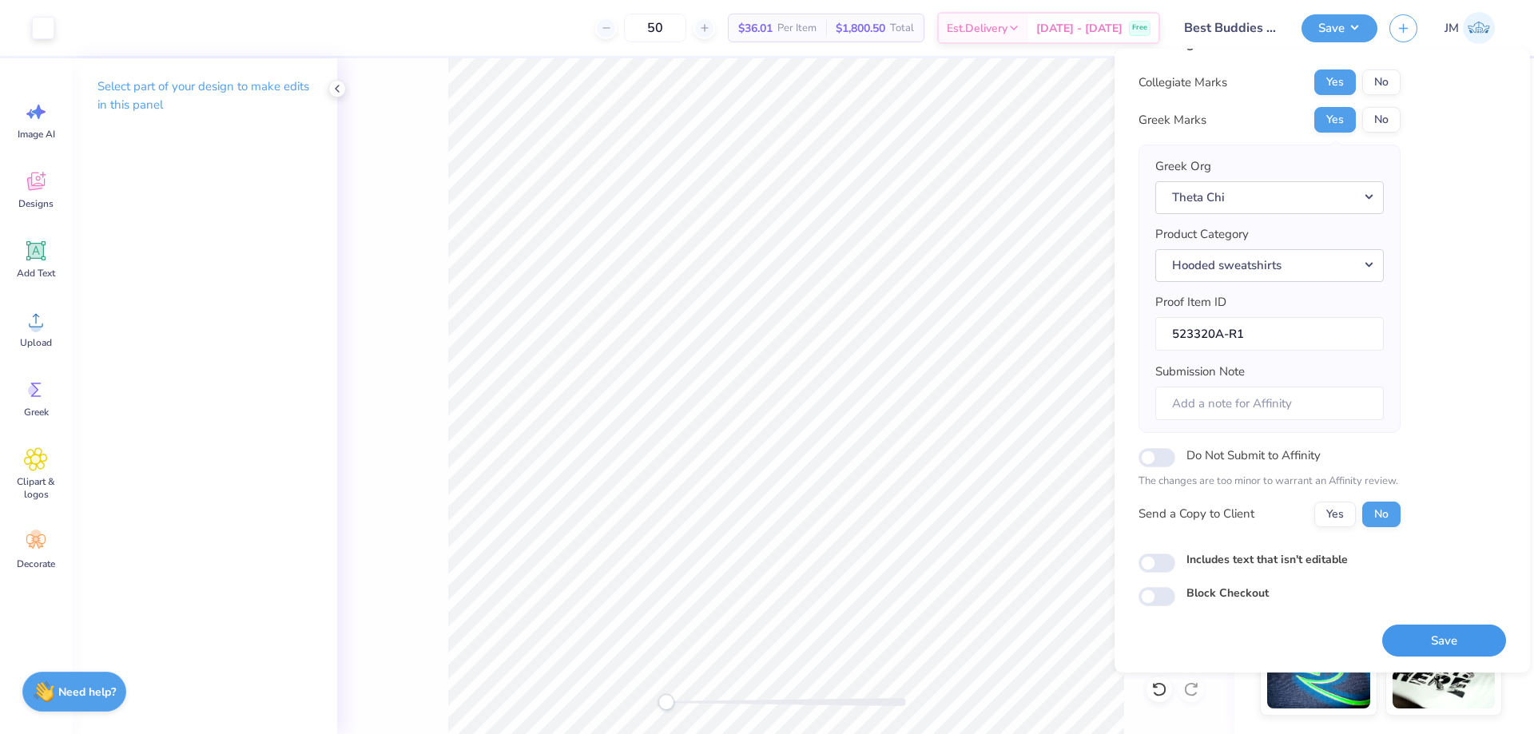
click at [1455, 638] on button "Save" at bounding box center [1444, 641] width 124 height 33
